Goal: Use online tool/utility: Utilize a website feature to perform a specific function

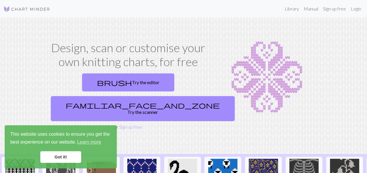
click at [69, 158] on link "Got it!" at bounding box center [60, 158] width 41 height 12
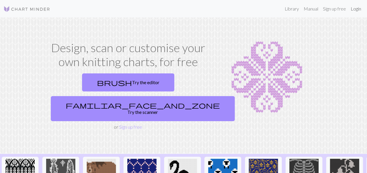
click at [354, 9] on link "Login" at bounding box center [355, 9] width 15 height 12
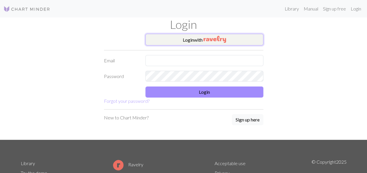
click at [183, 40] on button "Login with" at bounding box center [204, 40] width 118 height 12
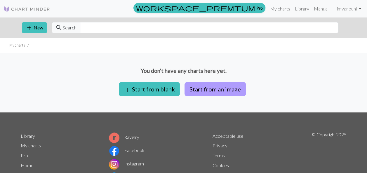
click at [202, 89] on button "Start from an image" at bounding box center [215, 89] width 61 height 14
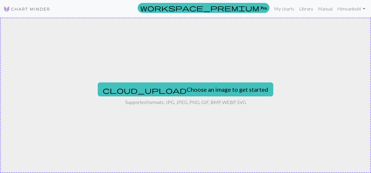
click at [134, 103] on p "Supported formats: JPG, JPEG, PNG, GIF, BMP, WEBP, SVG" at bounding box center [185, 102] width 121 height 7
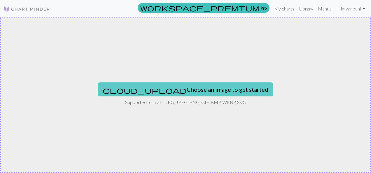
click at [172, 89] on button "cloud_upload Choose an image to get started" at bounding box center [186, 90] width 176 height 14
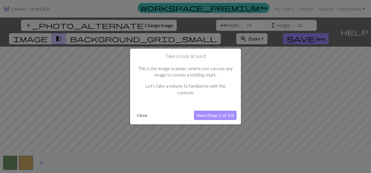
click at [212, 116] on button "Next (Step 1 of 10)" at bounding box center [215, 115] width 43 height 9
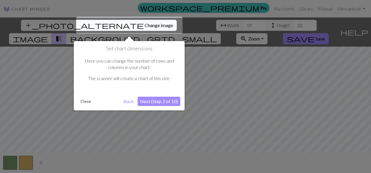
click at [158, 100] on button "Next (Step 2 of 10)" at bounding box center [159, 101] width 43 height 9
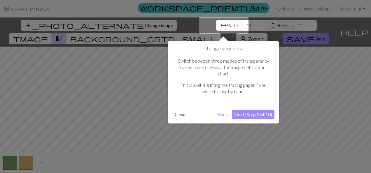
click at [247, 110] on button "Next (Step 3 of 10)" at bounding box center [253, 114] width 43 height 9
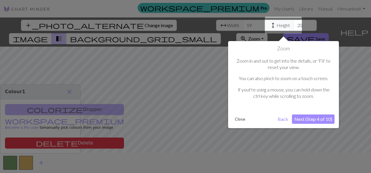
click at [308, 117] on button "Next (Step 4 of 10)" at bounding box center [313, 119] width 43 height 9
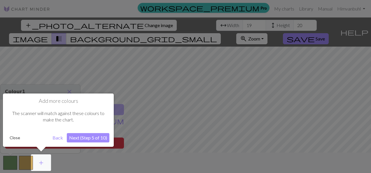
click at [82, 137] on button "Next (Step 5 of 10)" at bounding box center [88, 137] width 43 height 9
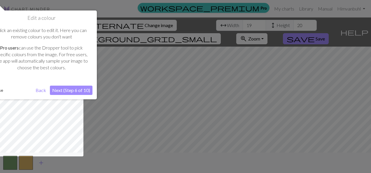
click at [70, 87] on button "Next (Step 6 of 10)" at bounding box center [71, 90] width 43 height 9
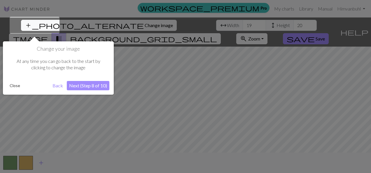
click at [83, 88] on button "Next (Step 8 of 10)" at bounding box center [88, 85] width 43 height 9
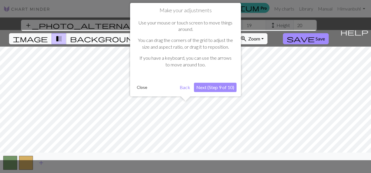
click at [214, 88] on button "Next (Step 9 of 10)" at bounding box center [215, 87] width 43 height 9
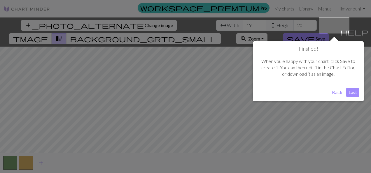
click at [352, 91] on button "Last" at bounding box center [353, 92] width 13 height 9
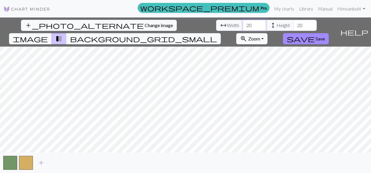
click at [243, 23] on input "20" at bounding box center [254, 25] width 23 height 11
click at [243, 23] on input "22" at bounding box center [254, 25] width 23 height 11
click at [243, 23] on input "23" at bounding box center [254, 25] width 23 height 11
click at [243, 23] on input "24" at bounding box center [254, 25] width 23 height 11
click at [243, 23] on input "25" at bounding box center [254, 25] width 23 height 11
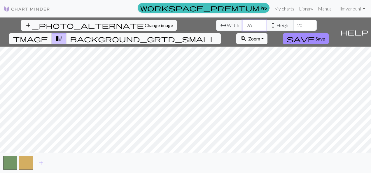
click at [243, 23] on input "26" at bounding box center [254, 25] width 23 height 11
click at [243, 23] on input "27" at bounding box center [254, 25] width 23 height 11
click at [243, 23] on input "28" at bounding box center [254, 25] width 23 height 11
click at [243, 23] on input "29" at bounding box center [254, 25] width 23 height 11
click at [243, 23] on input "30" at bounding box center [254, 25] width 23 height 11
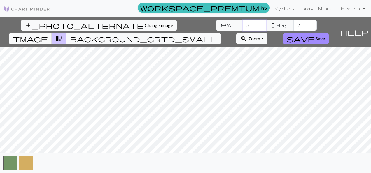
click at [243, 23] on input "31" at bounding box center [254, 25] width 23 height 11
click at [243, 23] on input "32" at bounding box center [254, 25] width 23 height 11
click at [243, 23] on input "33" at bounding box center [254, 25] width 23 height 11
click at [243, 23] on input "34" at bounding box center [254, 25] width 23 height 11
click at [243, 23] on input "35" at bounding box center [254, 25] width 23 height 11
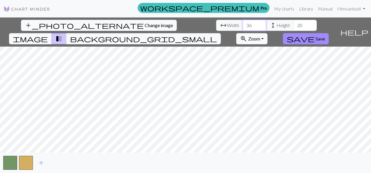
type input "36"
click at [243, 23] on input "36" at bounding box center [254, 25] width 23 height 11
drag, startPoint x: 165, startPoint y: 27, endPoint x: 156, endPoint y: 25, distance: 8.6
click at [294, 25] on input "20" at bounding box center [305, 25] width 23 height 11
type input "20"
